Goal: Navigation & Orientation: Find specific page/section

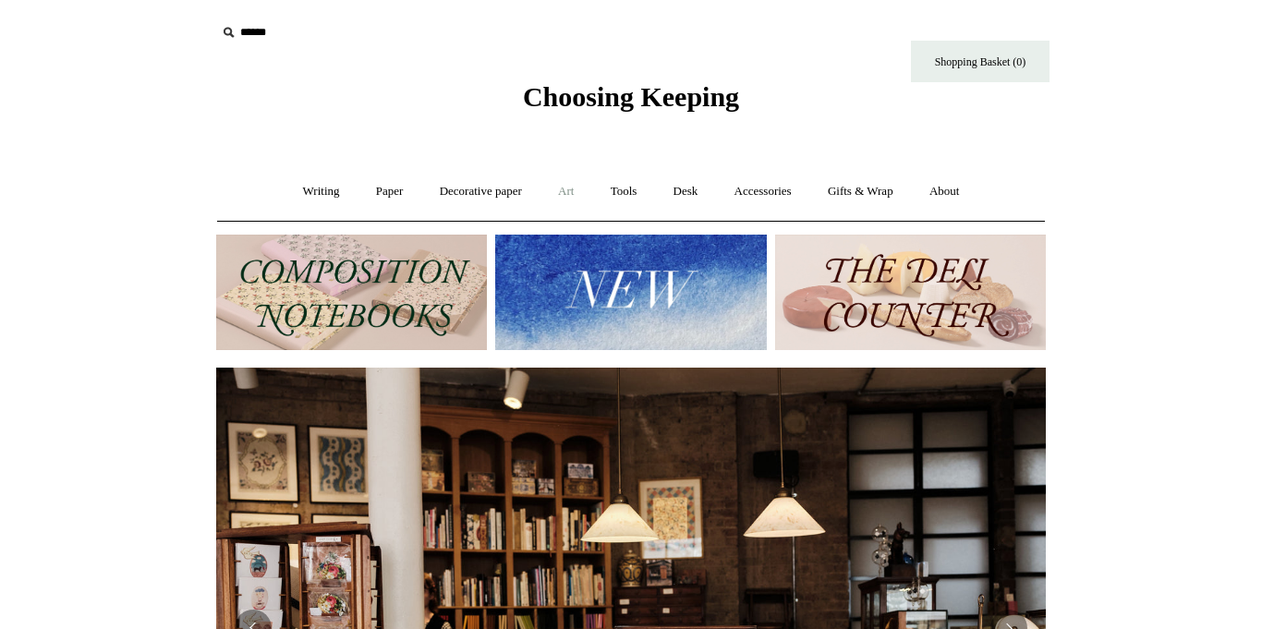
click at [565, 189] on link "Art +" at bounding box center [565, 191] width 49 height 49
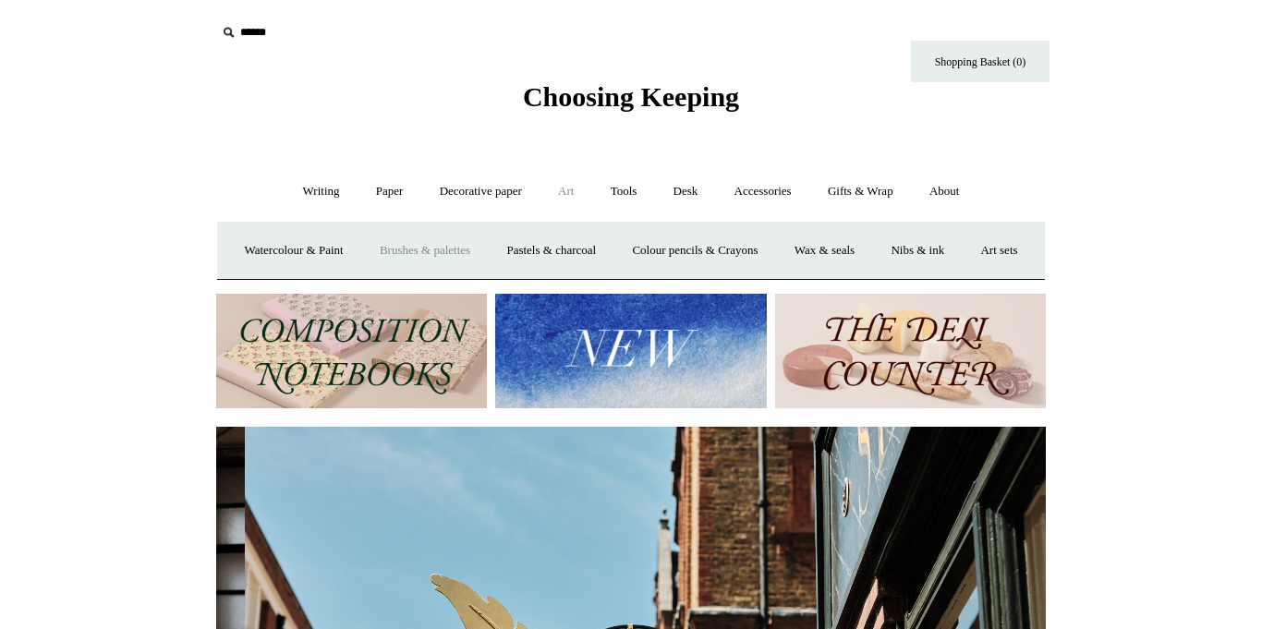
scroll to position [0, 830]
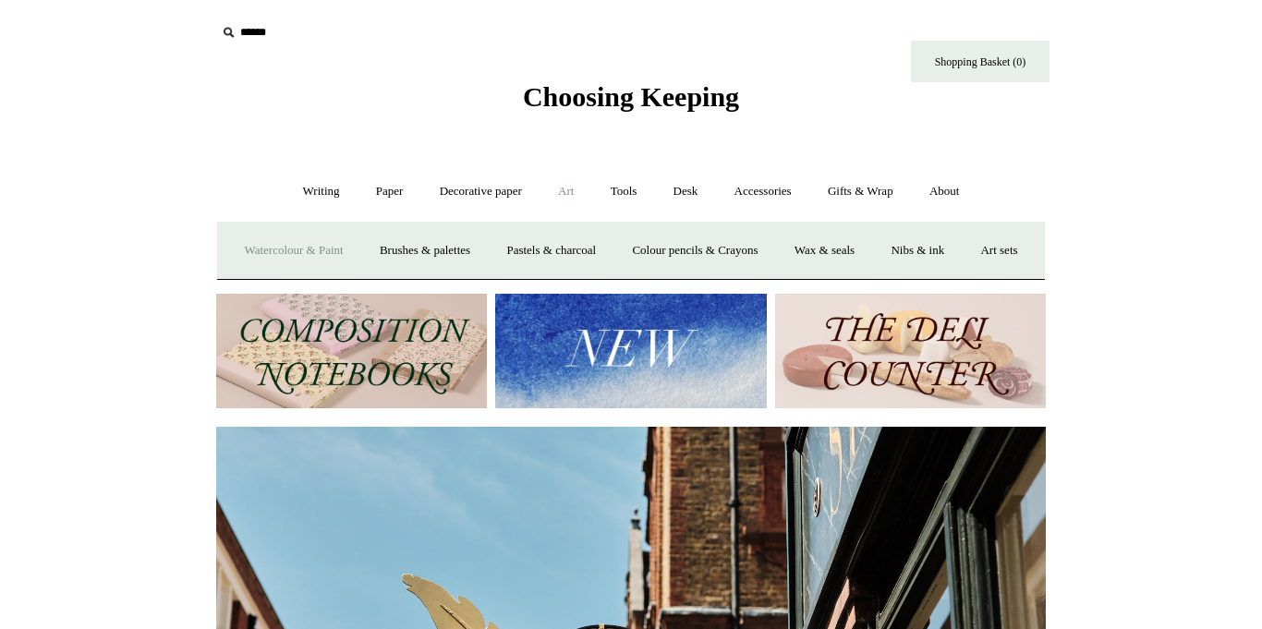
click at [351, 253] on link "Watercolour & Paint" at bounding box center [293, 250] width 132 height 49
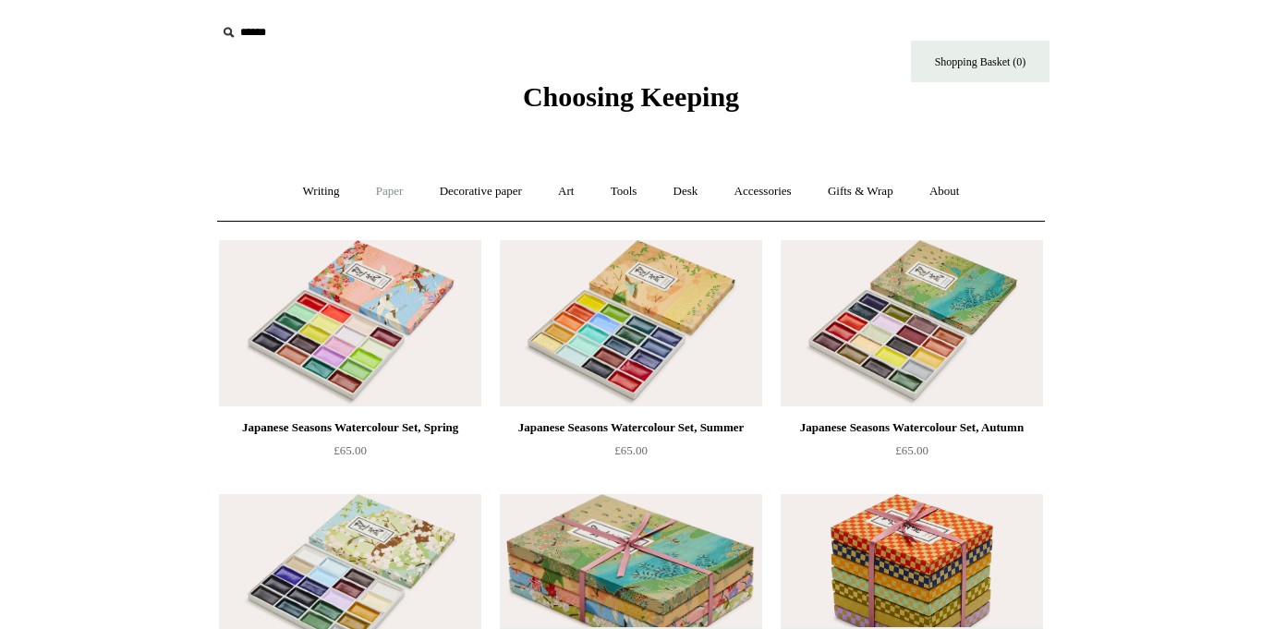
click at [371, 183] on link "Paper +" at bounding box center [389, 191] width 61 height 49
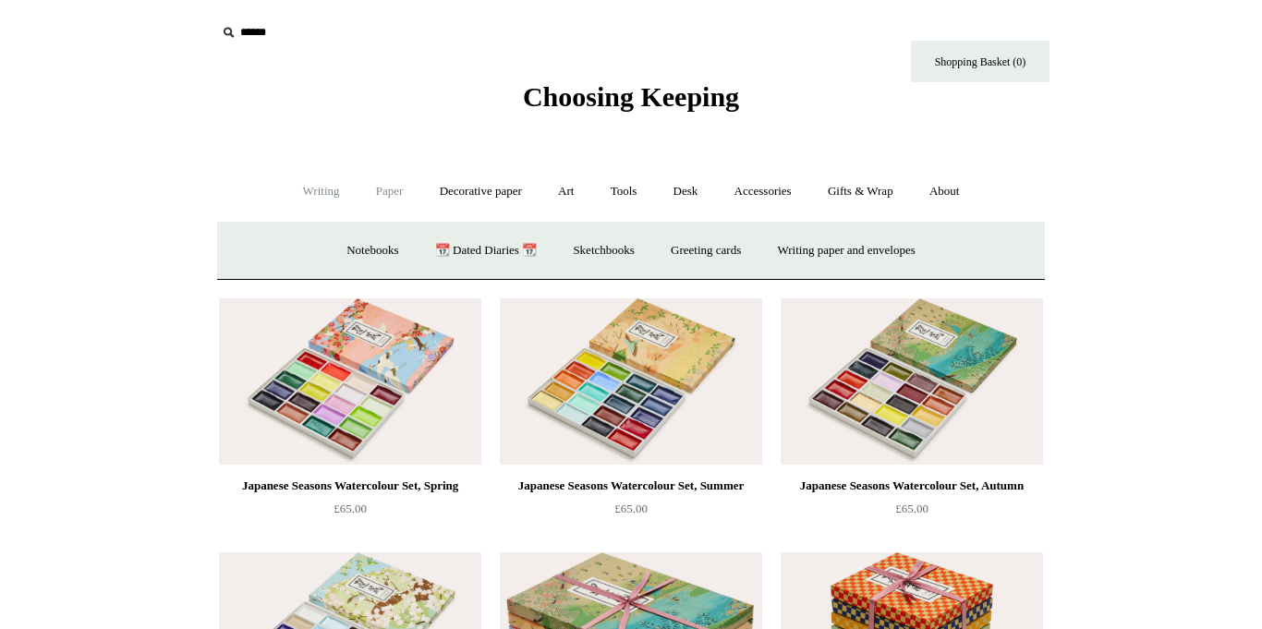
click at [318, 188] on link "Writing +" at bounding box center [321, 191] width 70 height 49
click at [565, 191] on link "Art +" at bounding box center [565, 191] width 49 height 49
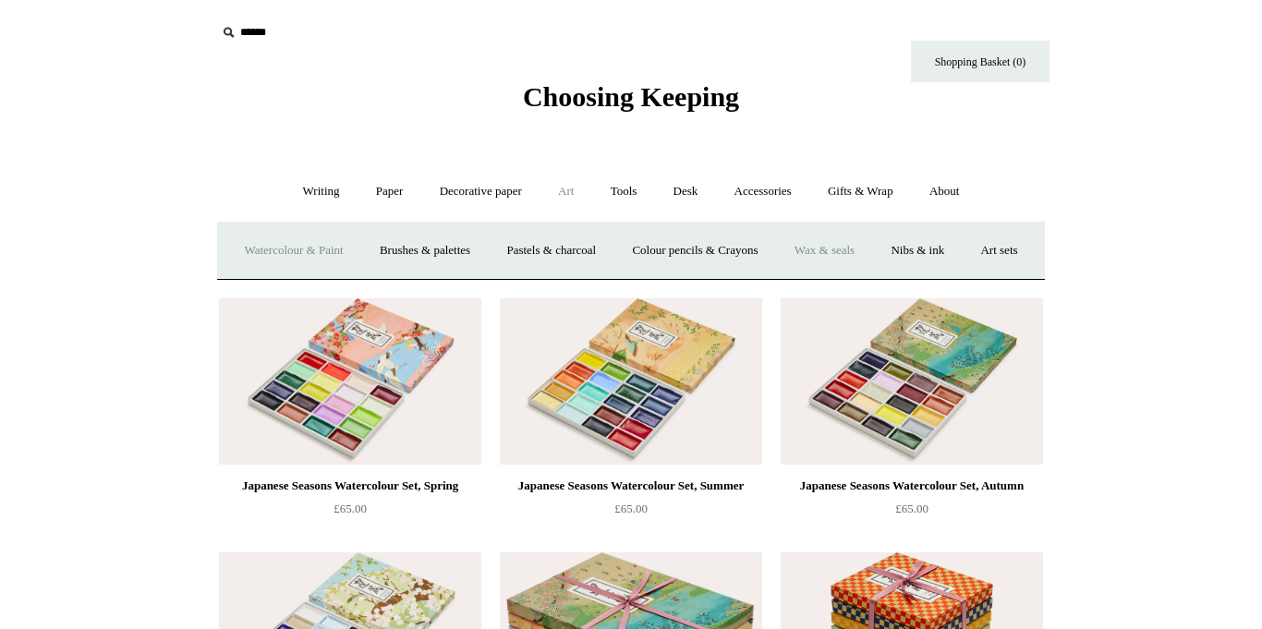
click at [863, 257] on link "Wax & seals" at bounding box center [824, 250] width 93 height 49
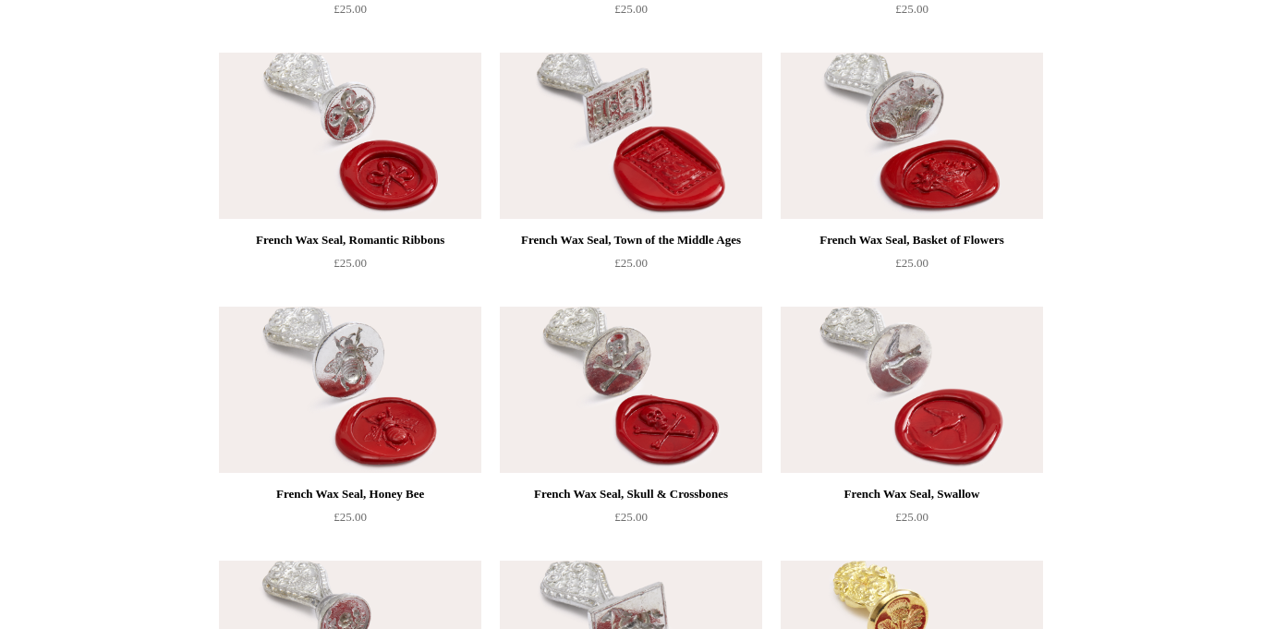
scroll to position [954, 0]
